Goal: Transaction & Acquisition: Purchase product/service

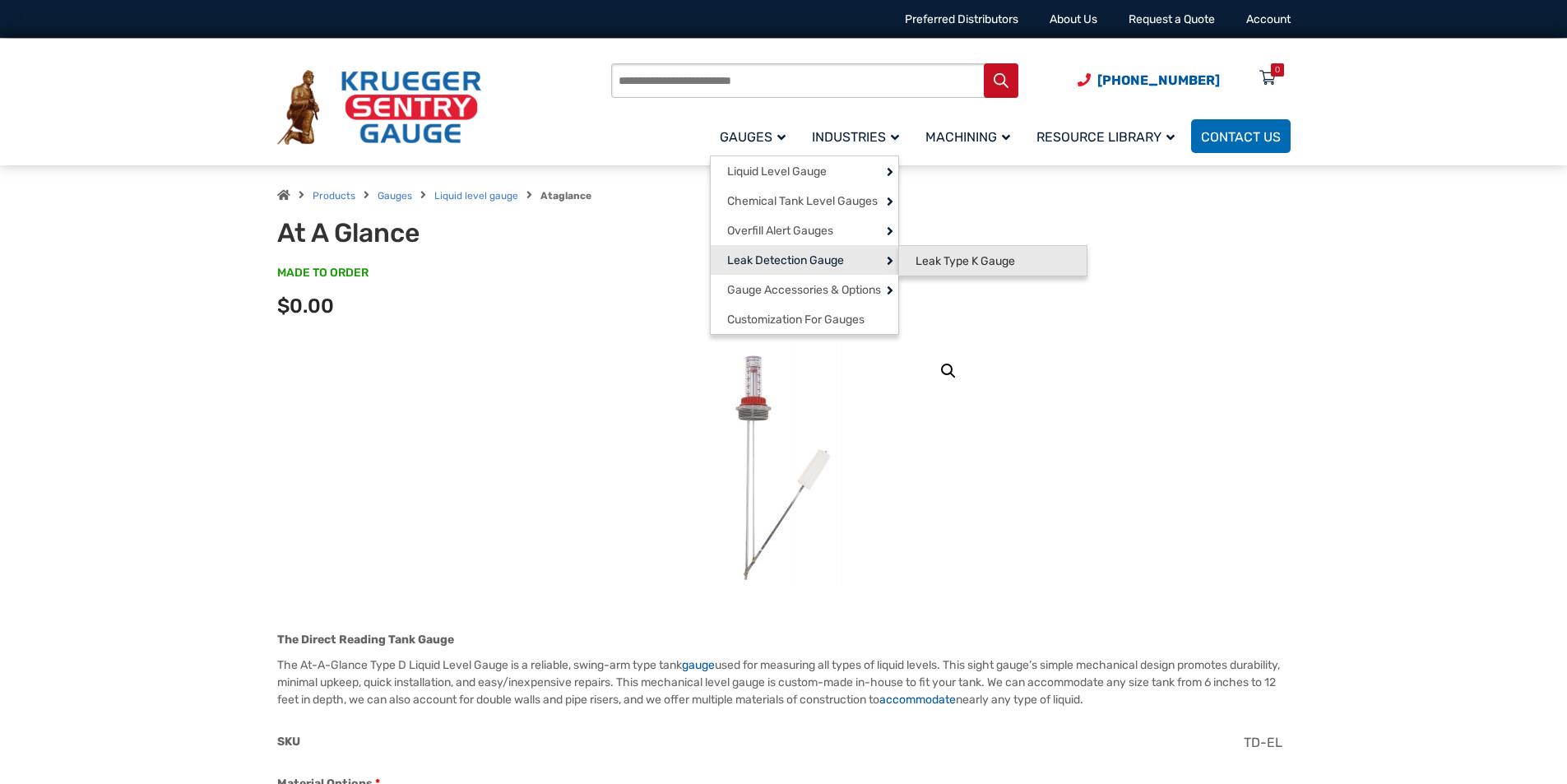
click at [937, 260] on span "Leak Type K Gauge" at bounding box center [965, 262] width 99 height 15
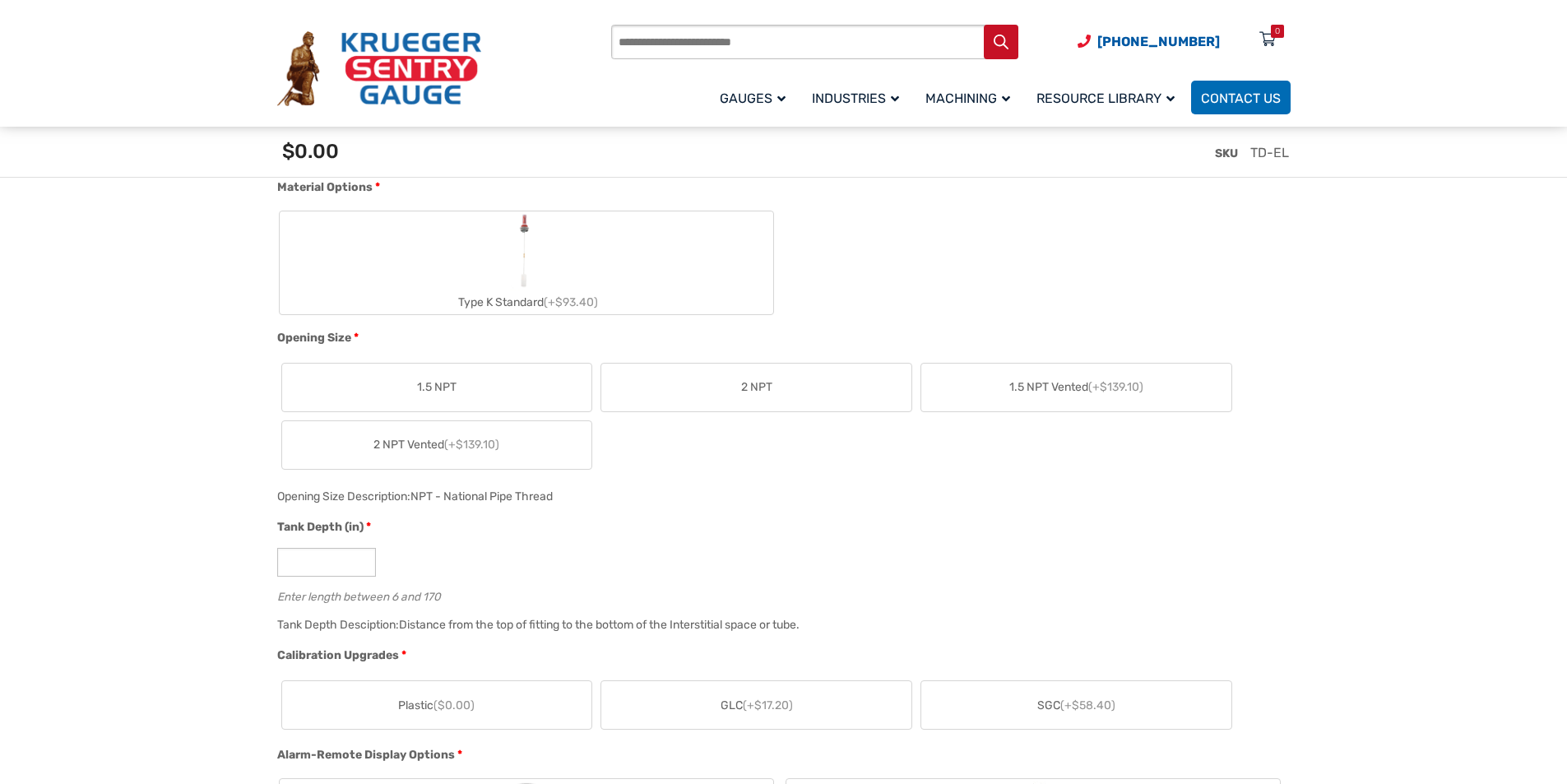
scroll to position [740, 0]
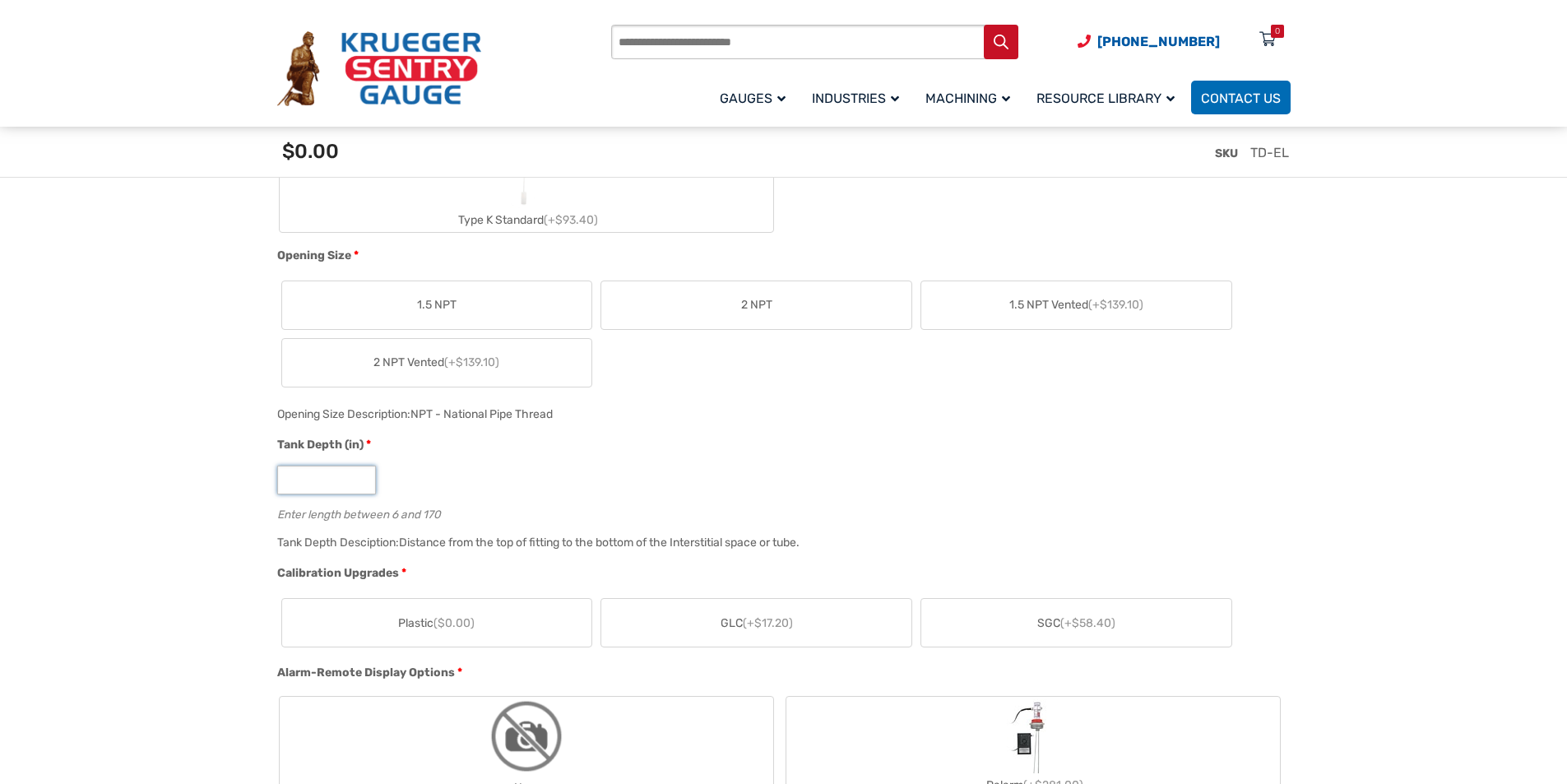
click at [310, 482] on input "*" at bounding box center [326, 479] width 98 height 29
type input "*"
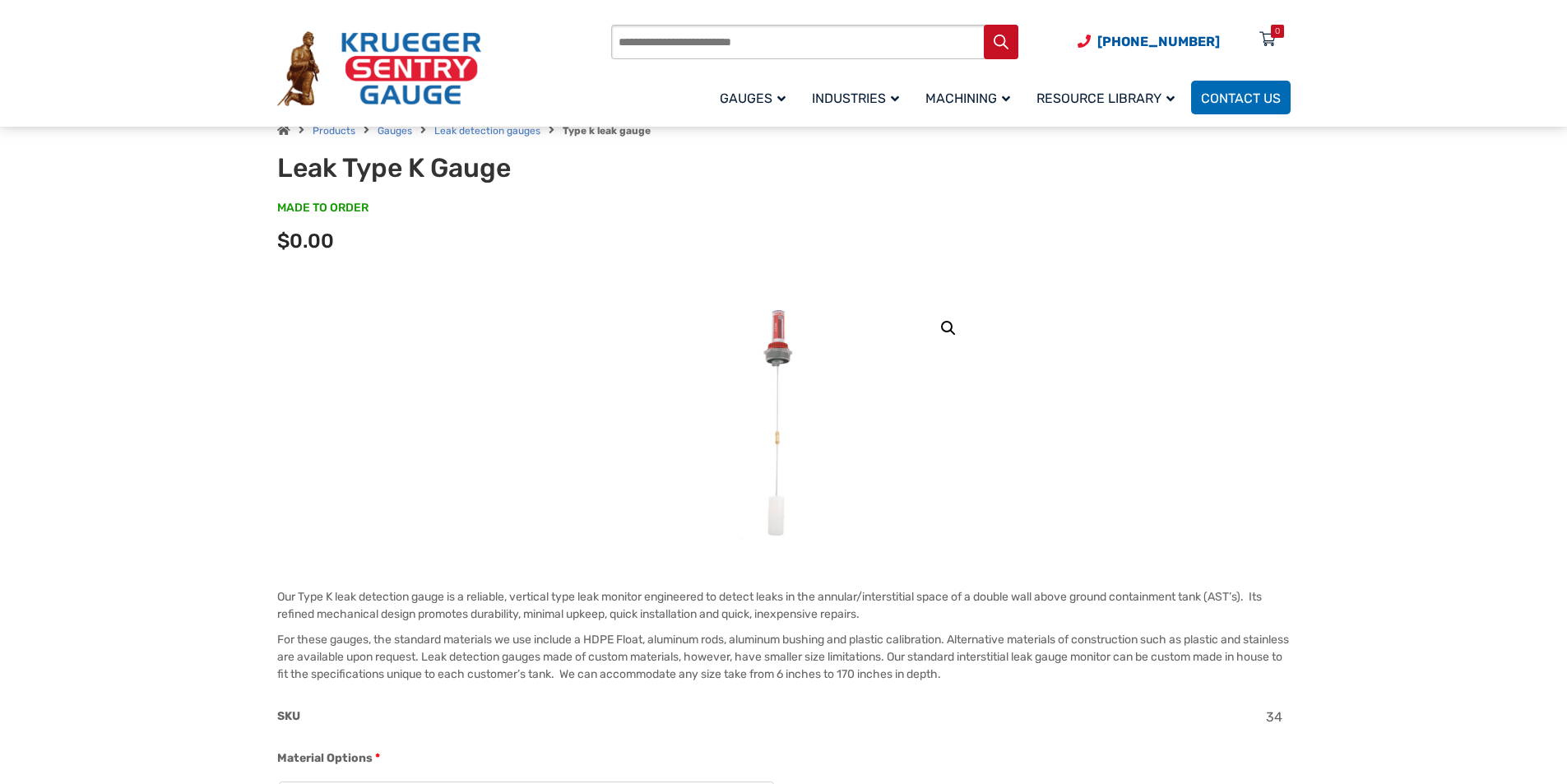
scroll to position [0, 0]
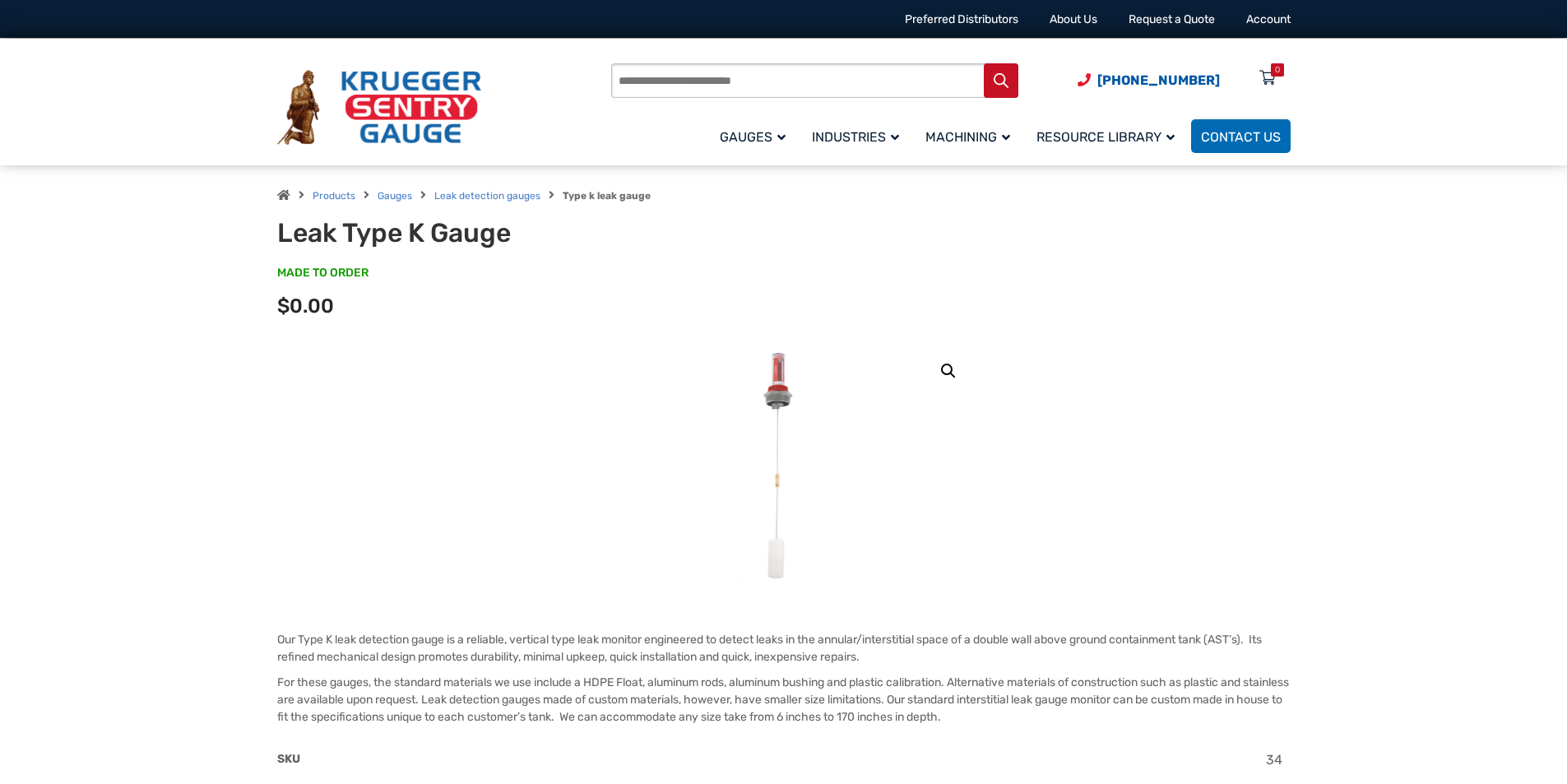
type input "**"
